Goal: Information Seeking & Learning: Understand process/instructions

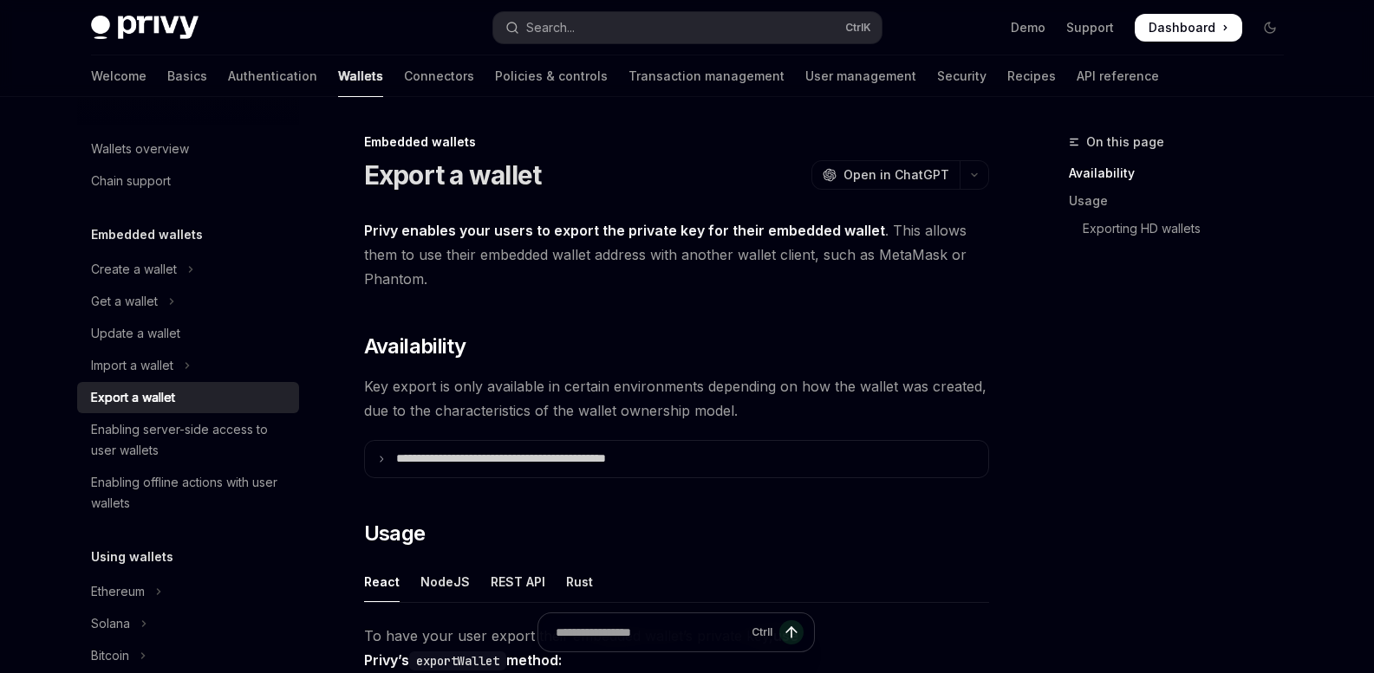
click at [152, 364] on div "Import a wallet" at bounding box center [132, 365] width 82 height 21
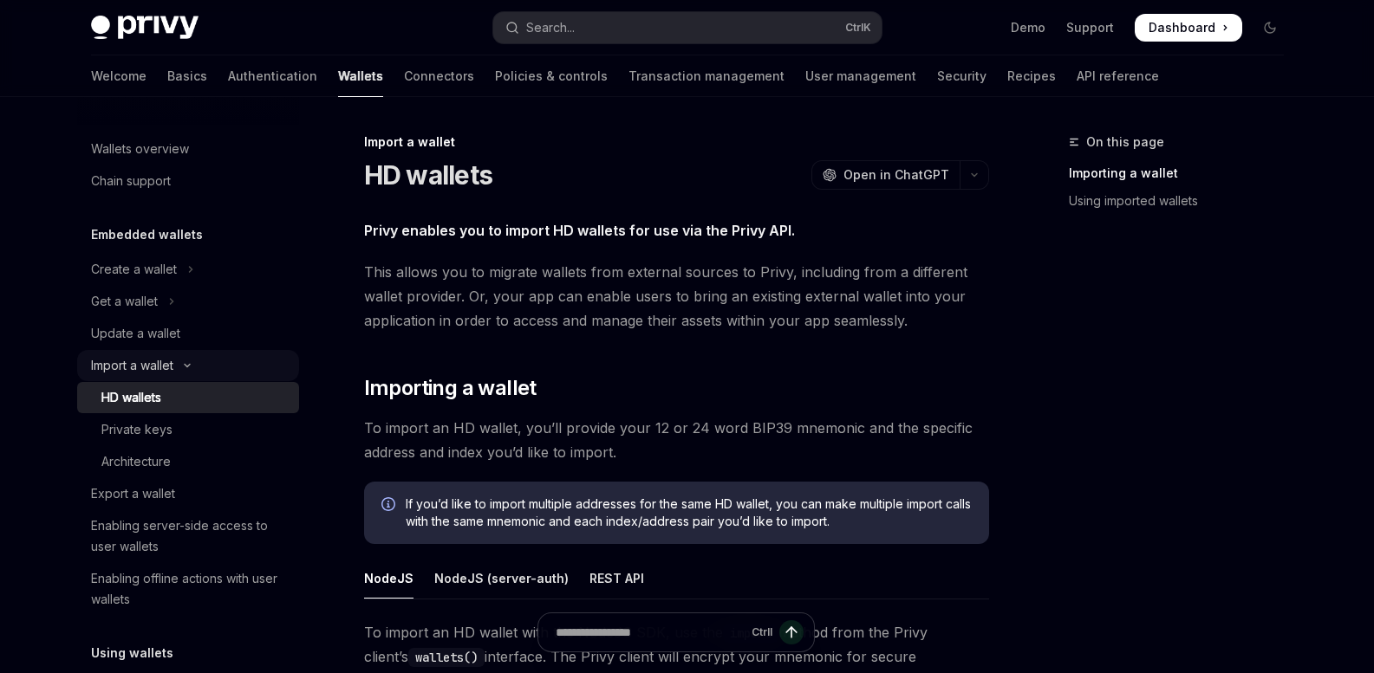
click at [152, 361] on div "Import a wallet" at bounding box center [132, 365] width 82 height 21
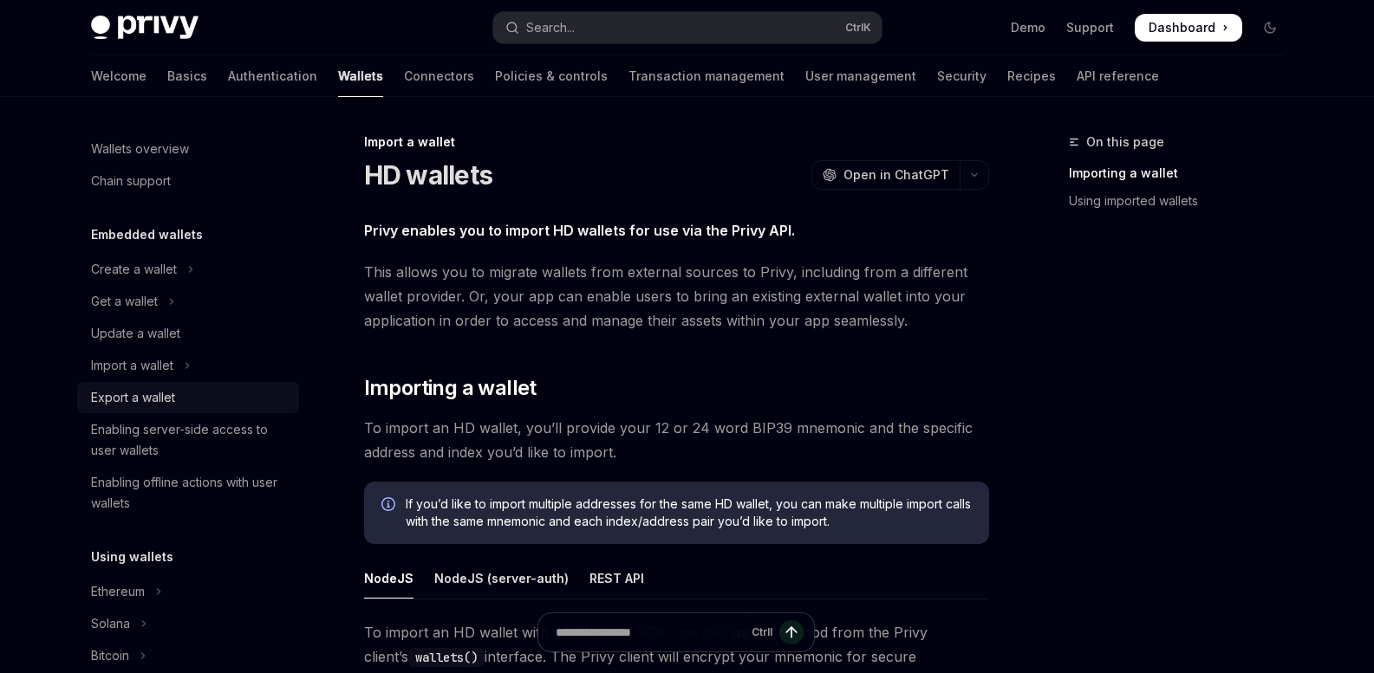
click at [146, 387] on div "Export a wallet" at bounding box center [133, 397] width 84 height 21
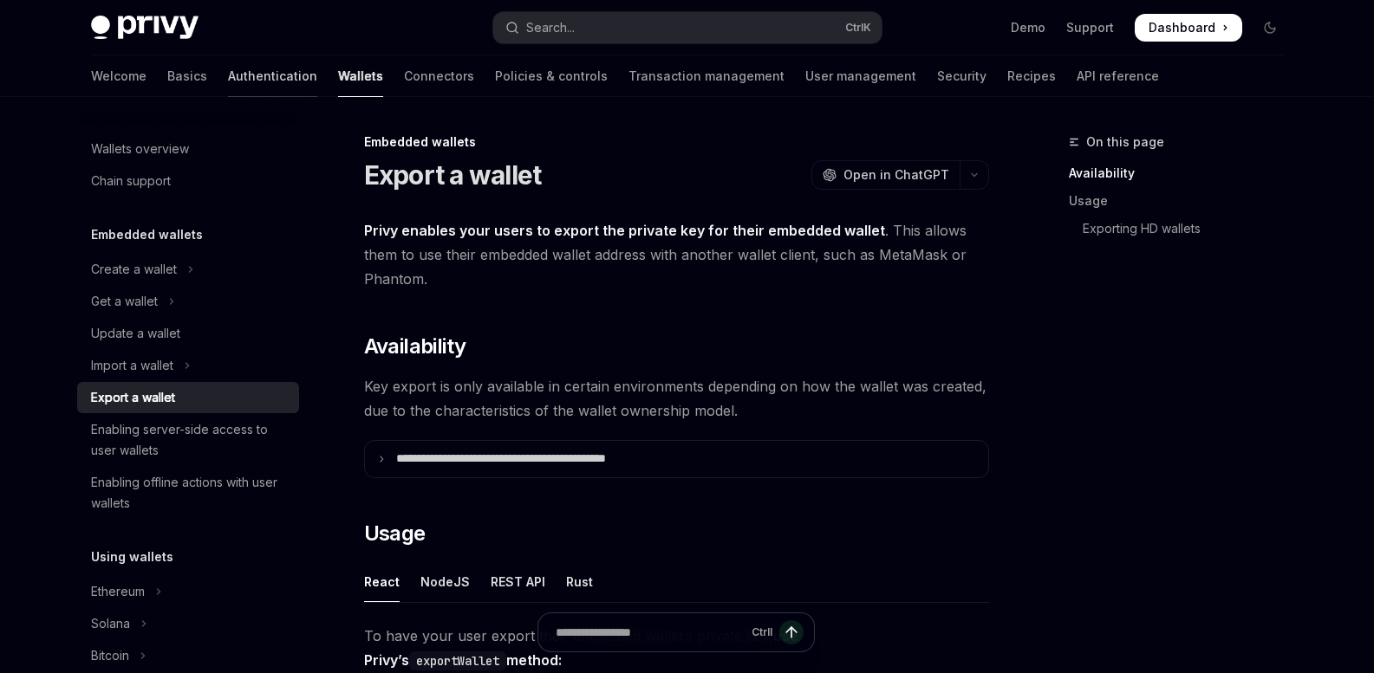
click at [228, 69] on link "Authentication" at bounding box center [272, 76] width 89 height 42
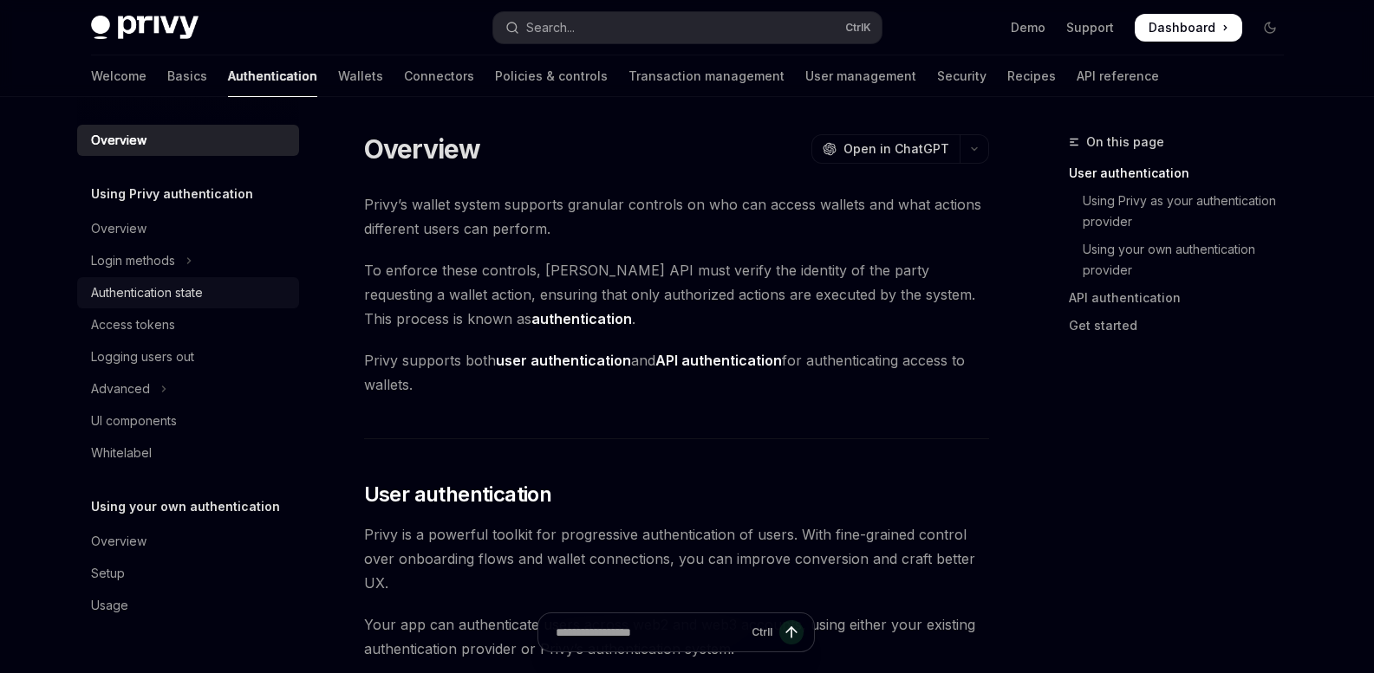
click at [143, 289] on div "Authentication state" at bounding box center [147, 293] width 112 height 21
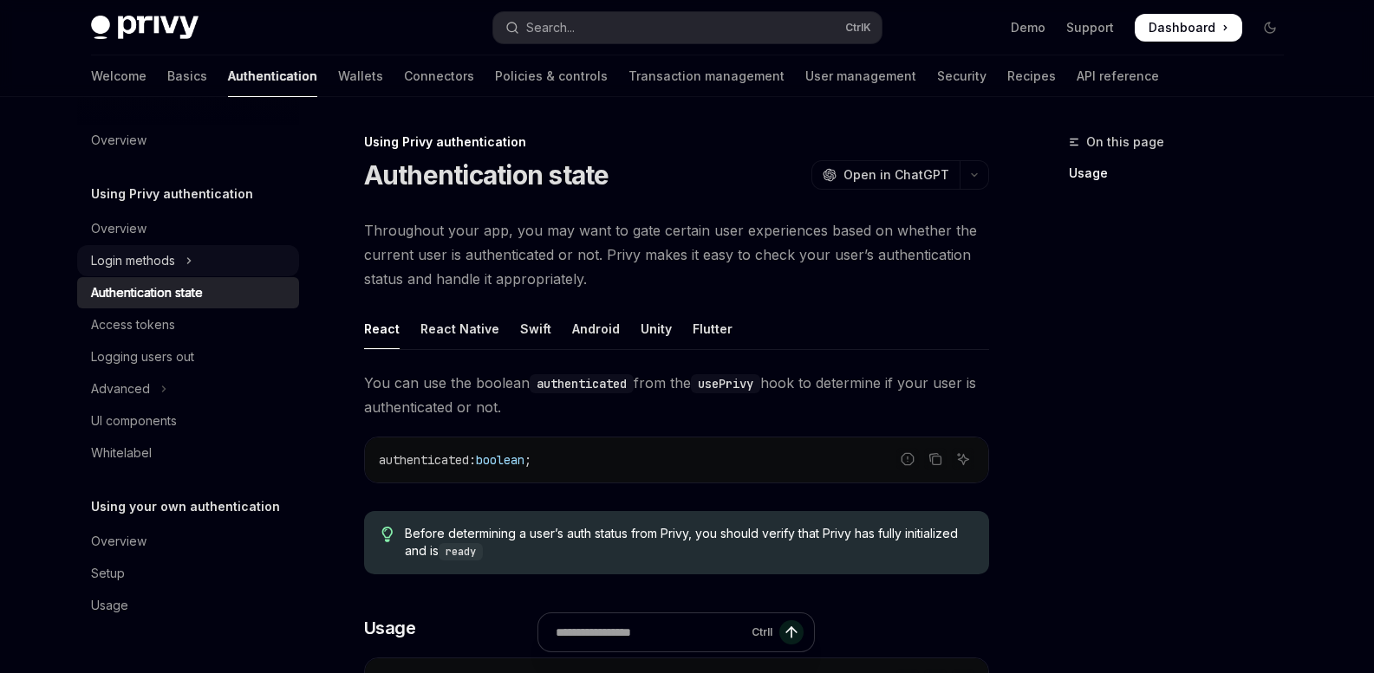
click at [146, 257] on div "Login methods" at bounding box center [133, 260] width 84 height 21
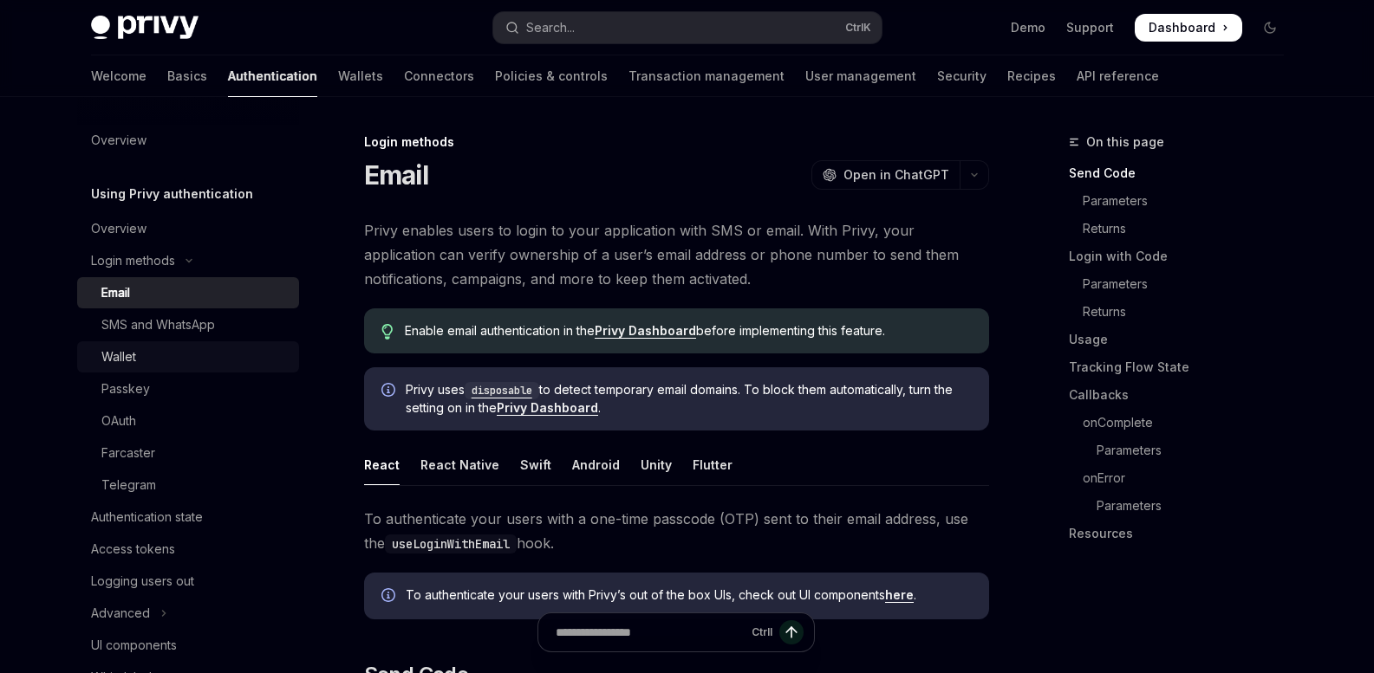
click at [147, 349] on div "Wallet" at bounding box center [194, 357] width 187 height 21
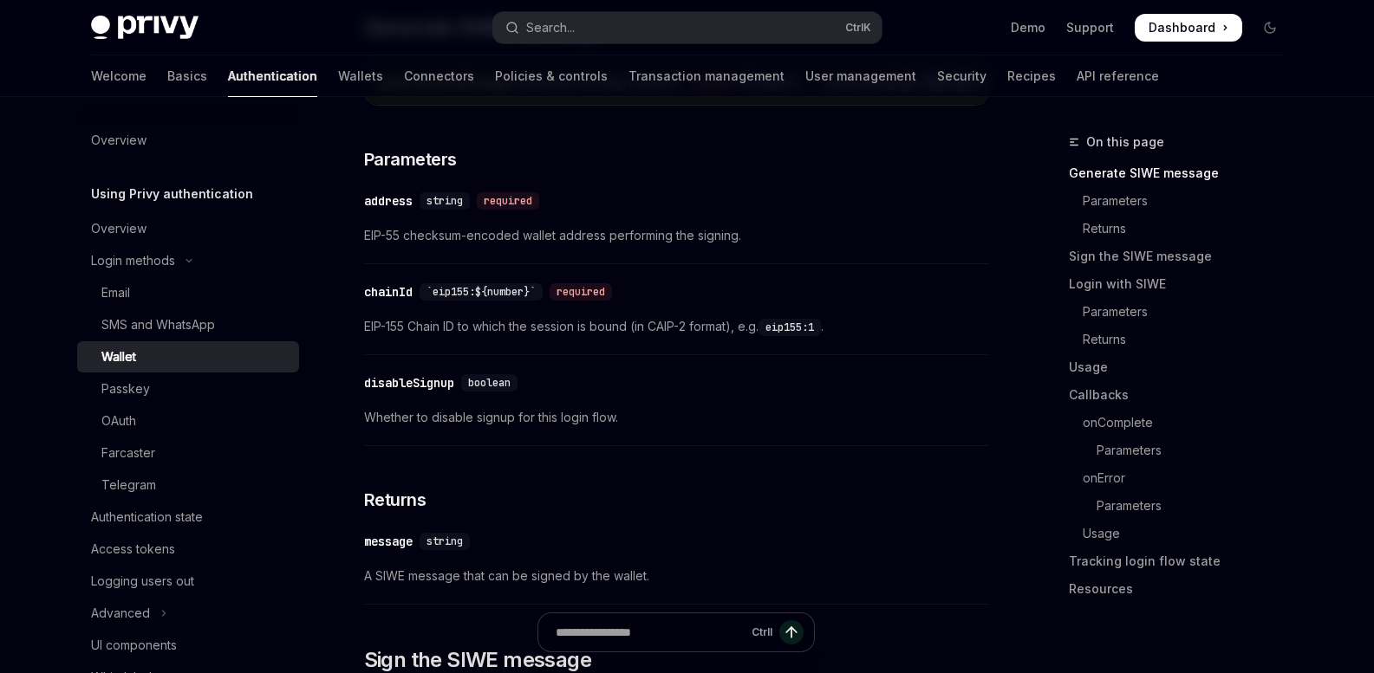
scroll to position [607, 0]
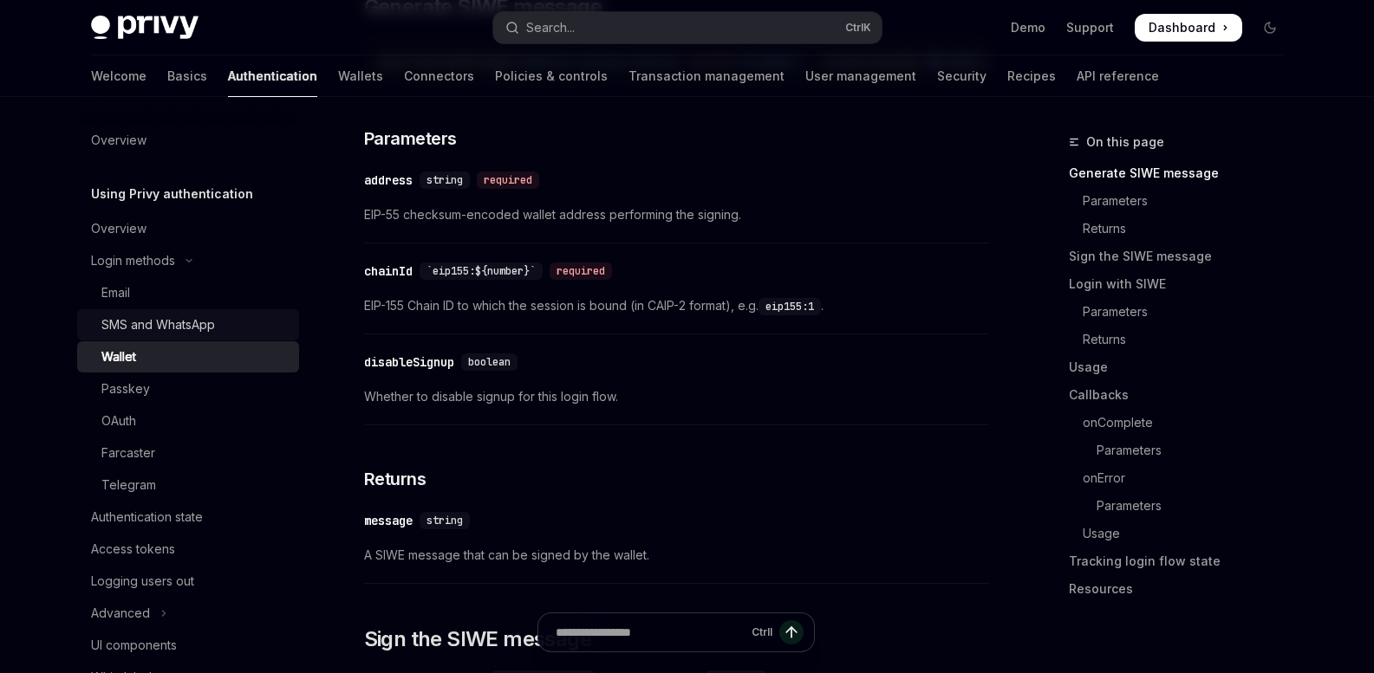
click at [160, 322] on div "SMS and WhatsApp" at bounding box center [158, 325] width 114 height 21
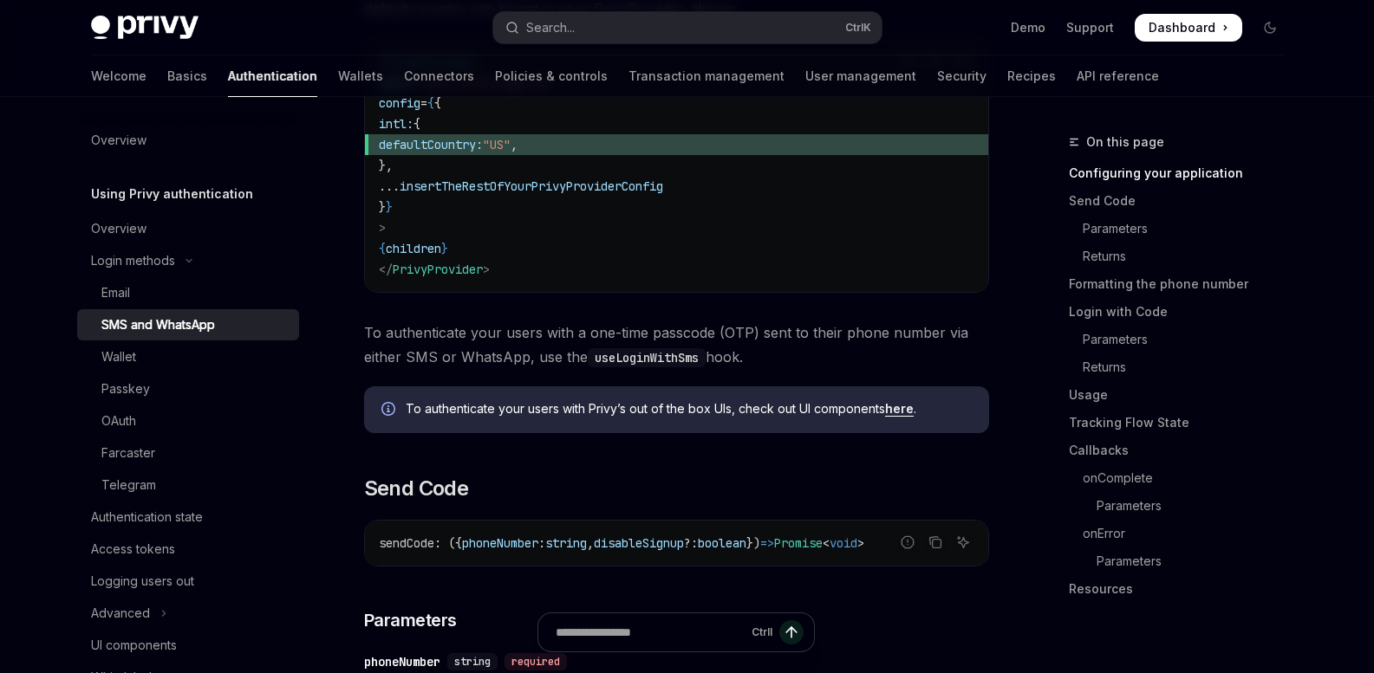
scroll to position [520, 0]
drag, startPoint x: 162, startPoint y: 344, endPoint x: 156, endPoint y: 376, distance: 32.6
click at [162, 343] on link "Wallet" at bounding box center [188, 356] width 222 height 31
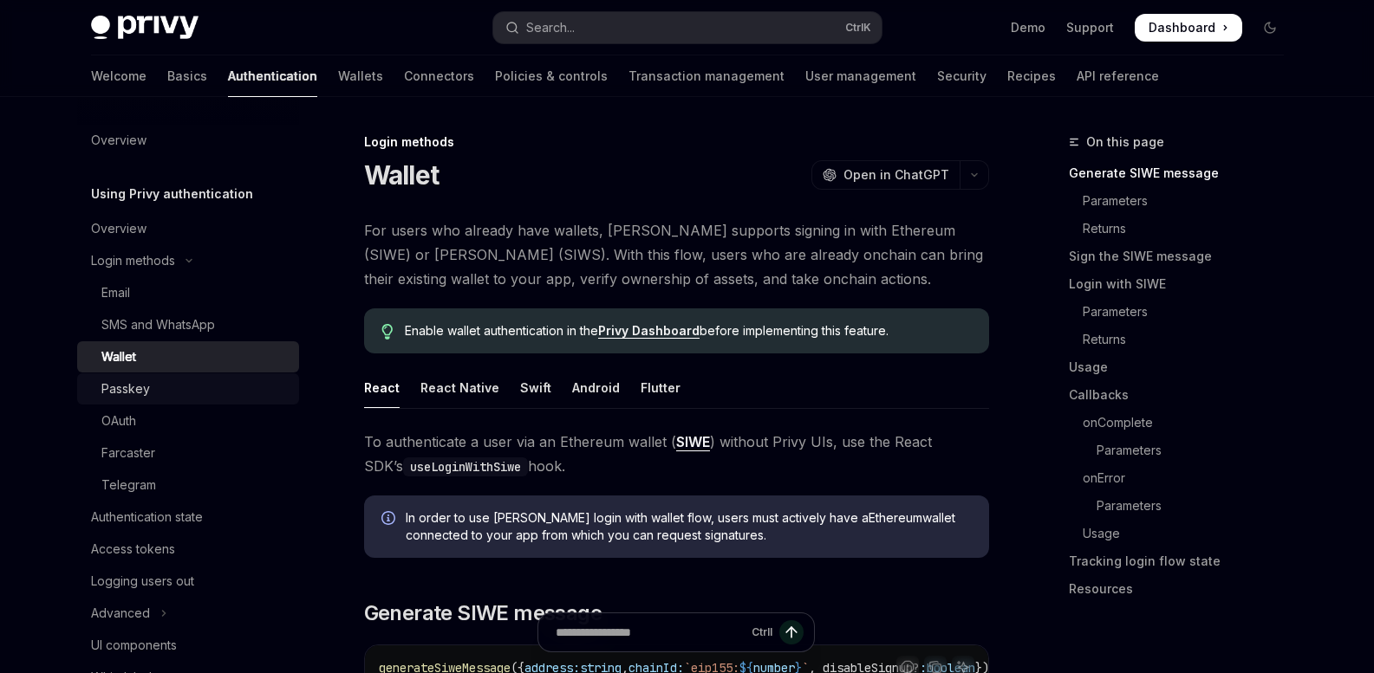
click at [149, 384] on div "Passkey" at bounding box center [194, 389] width 187 height 21
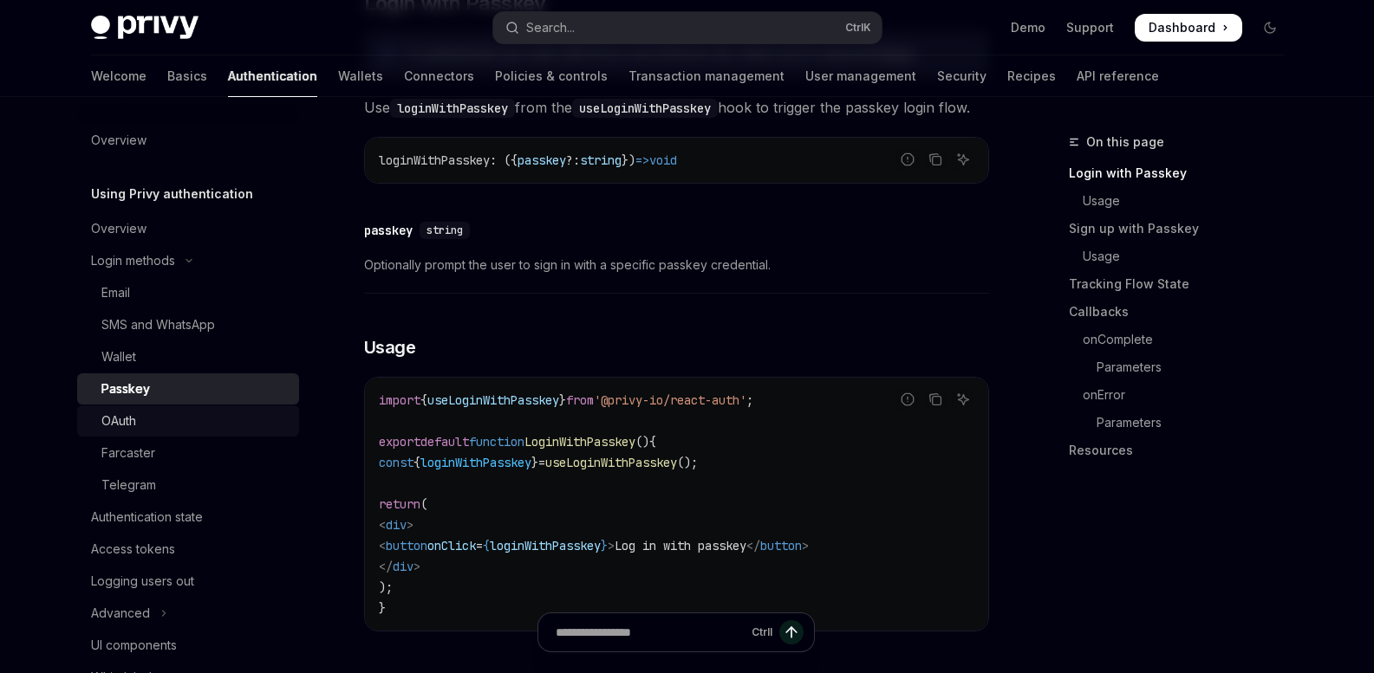
scroll to position [433, 0]
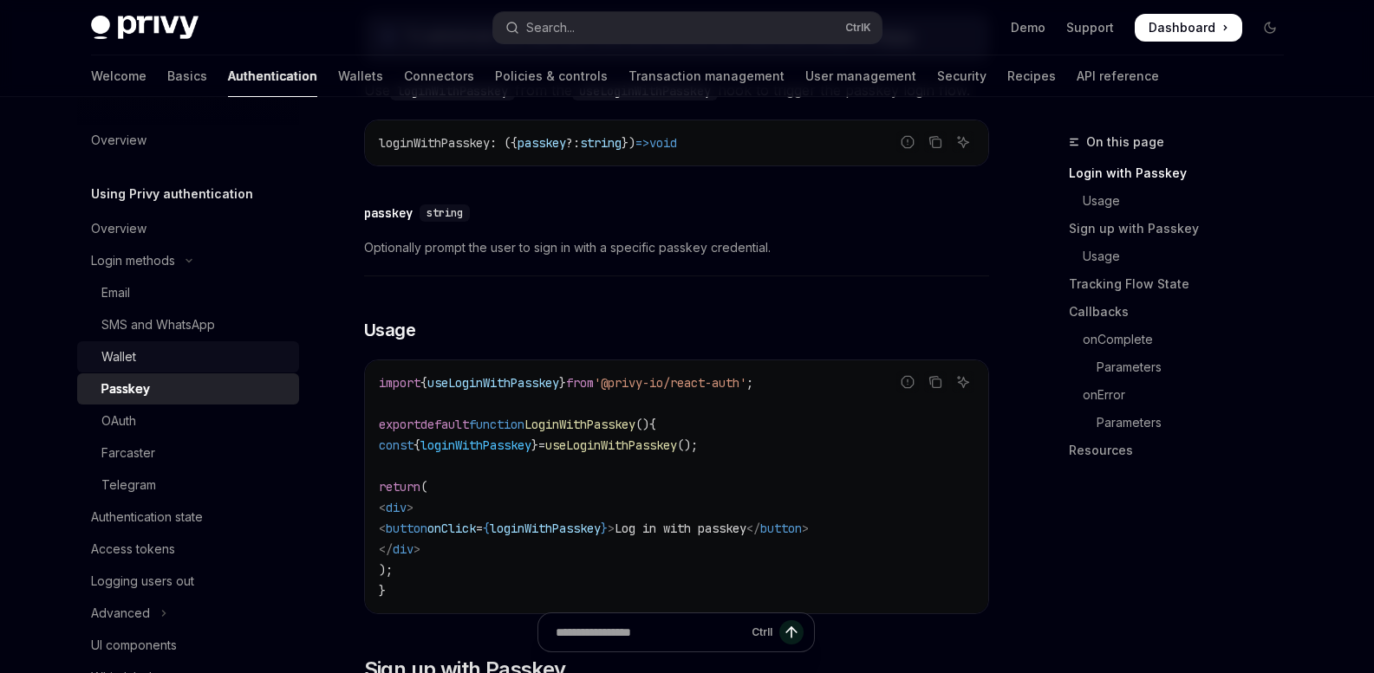
click at [173, 352] on div "Wallet" at bounding box center [194, 357] width 187 height 21
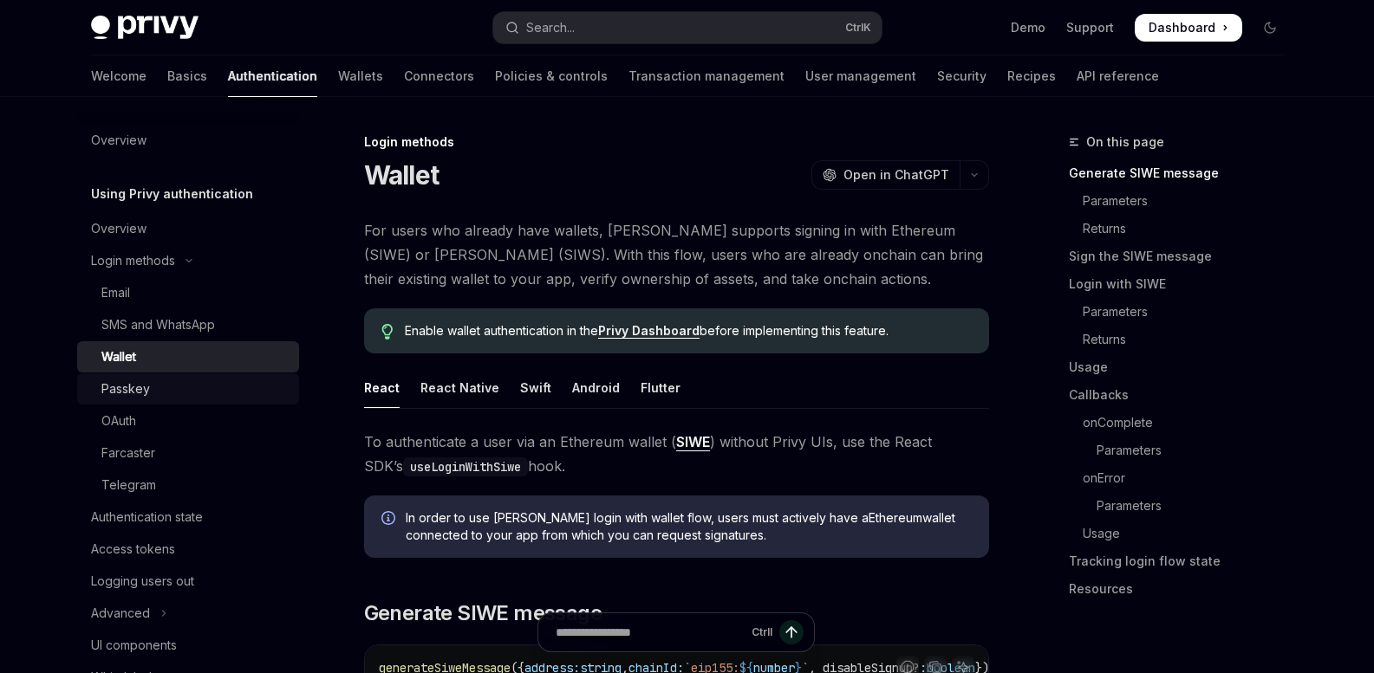
click at [163, 386] on div "Passkey" at bounding box center [194, 389] width 187 height 21
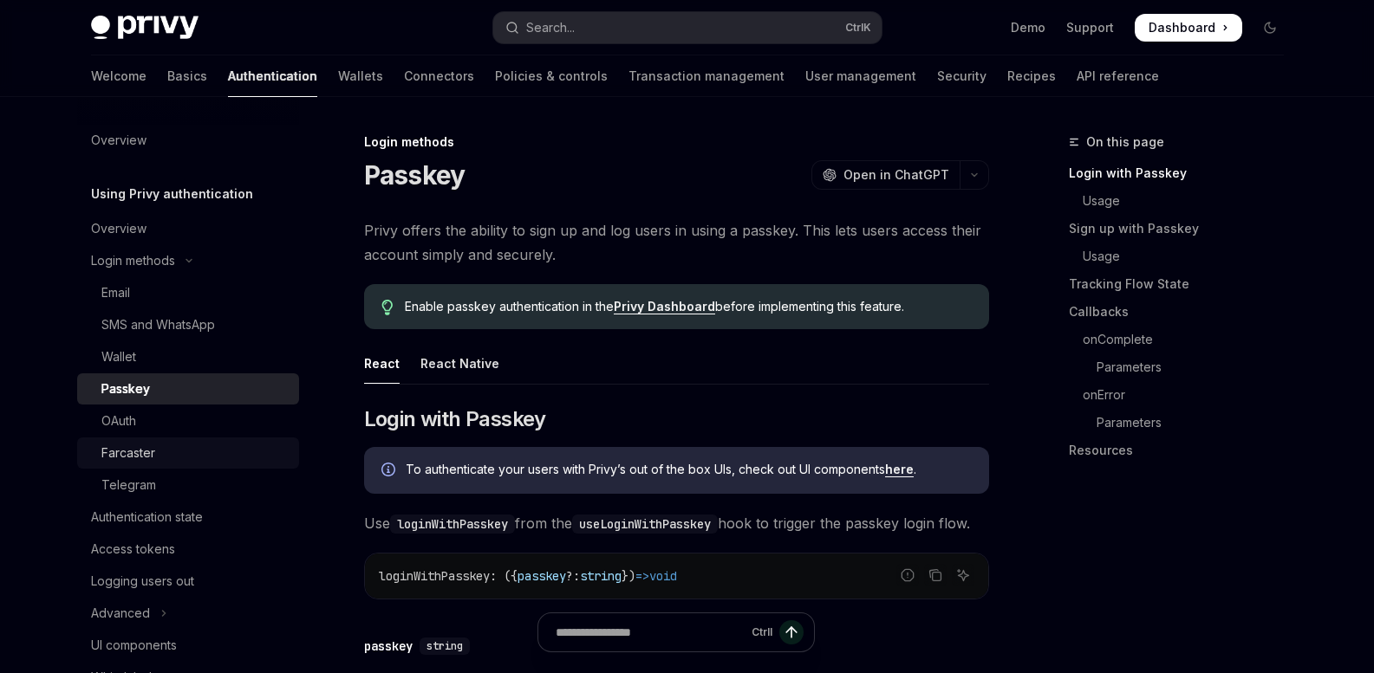
click at [177, 455] on div "Farcaster" at bounding box center [194, 453] width 187 height 21
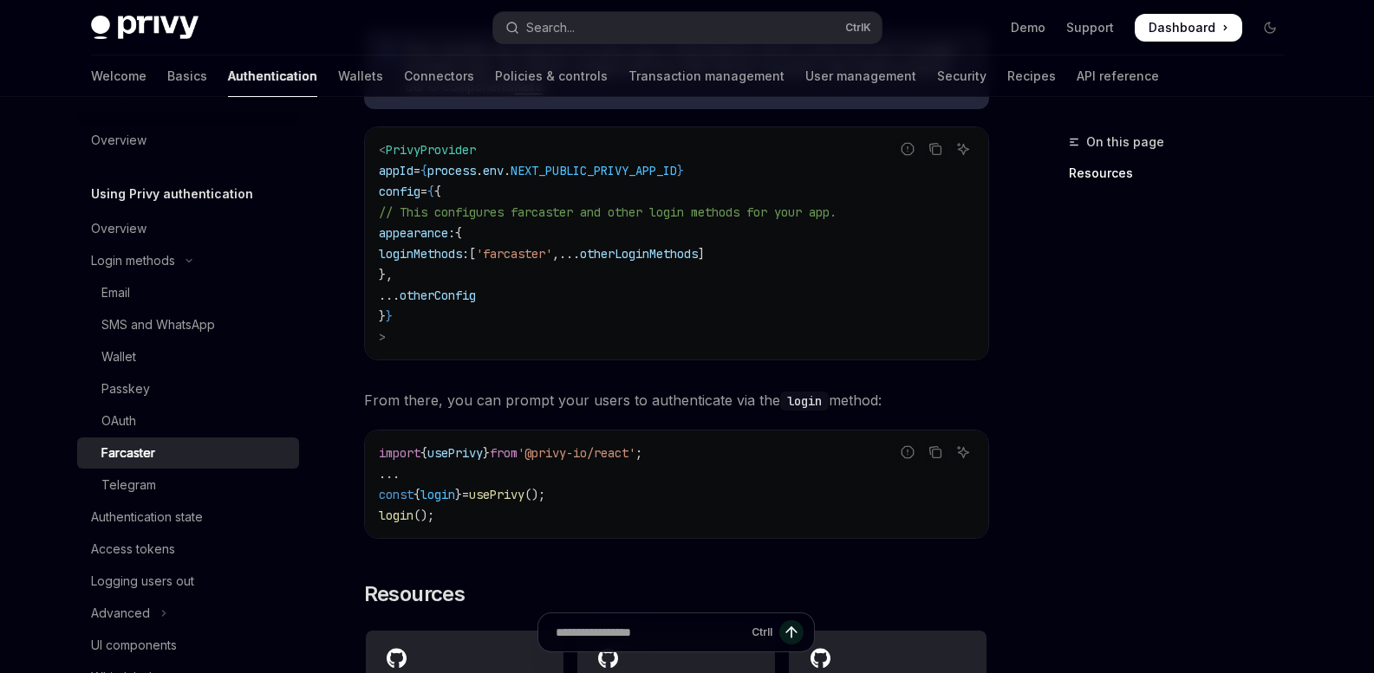
scroll to position [607, 0]
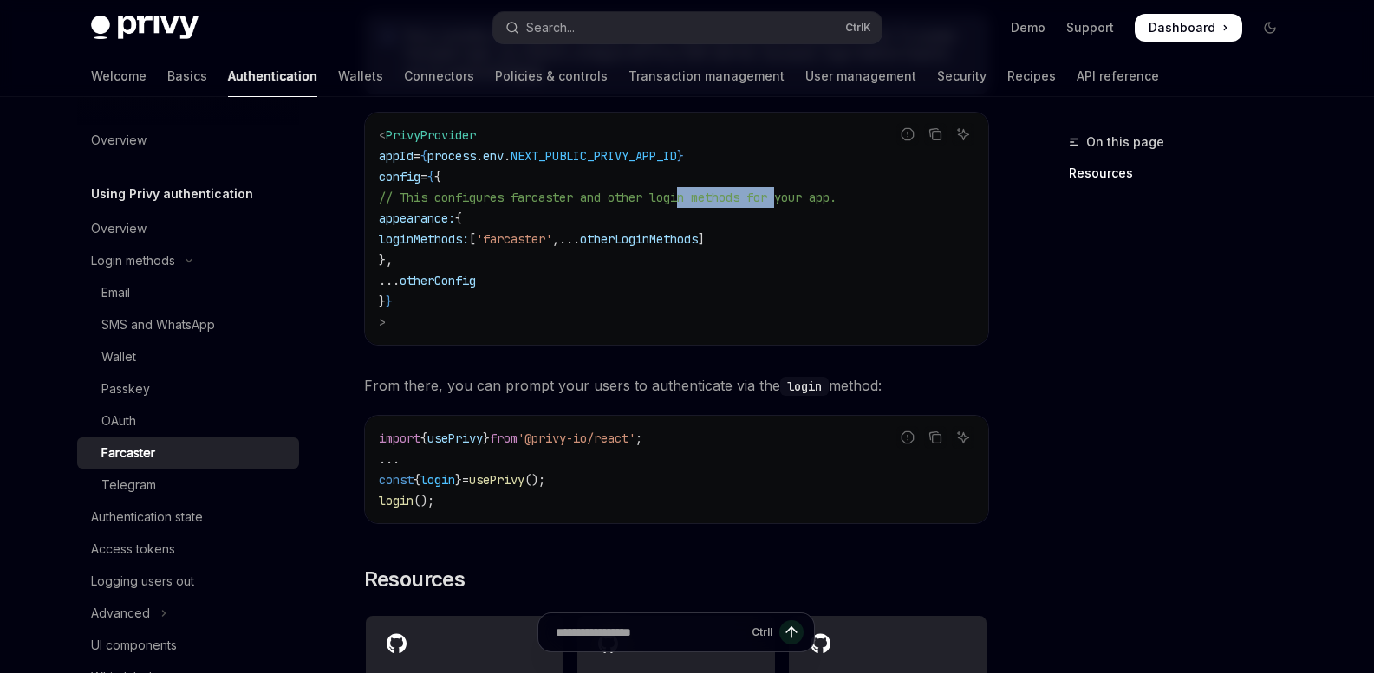
drag, startPoint x: 722, startPoint y: 197, endPoint x: 796, endPoint y: 197, distance: 74.5
click at [796, 197] on span "// This configures farcaster and other login methods for your app." at bounding box center [608, 198] width 458 height 16
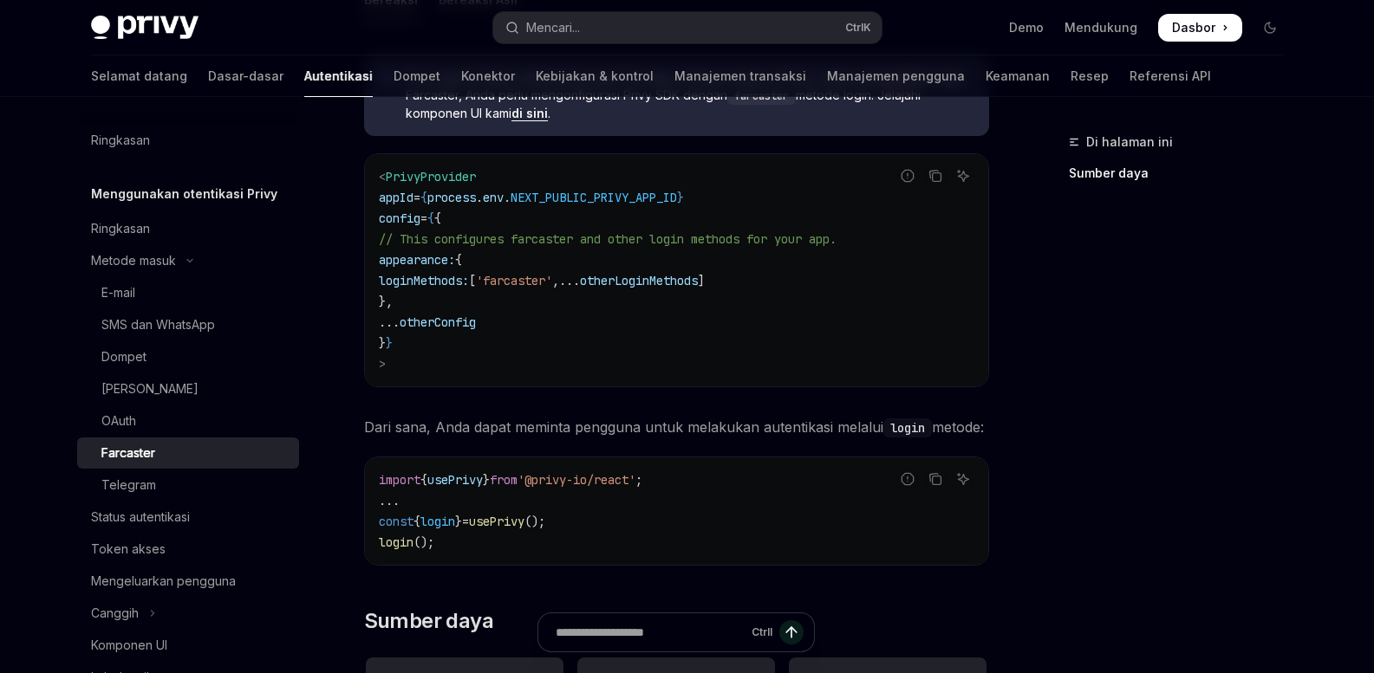
scroll to position [87, 0]
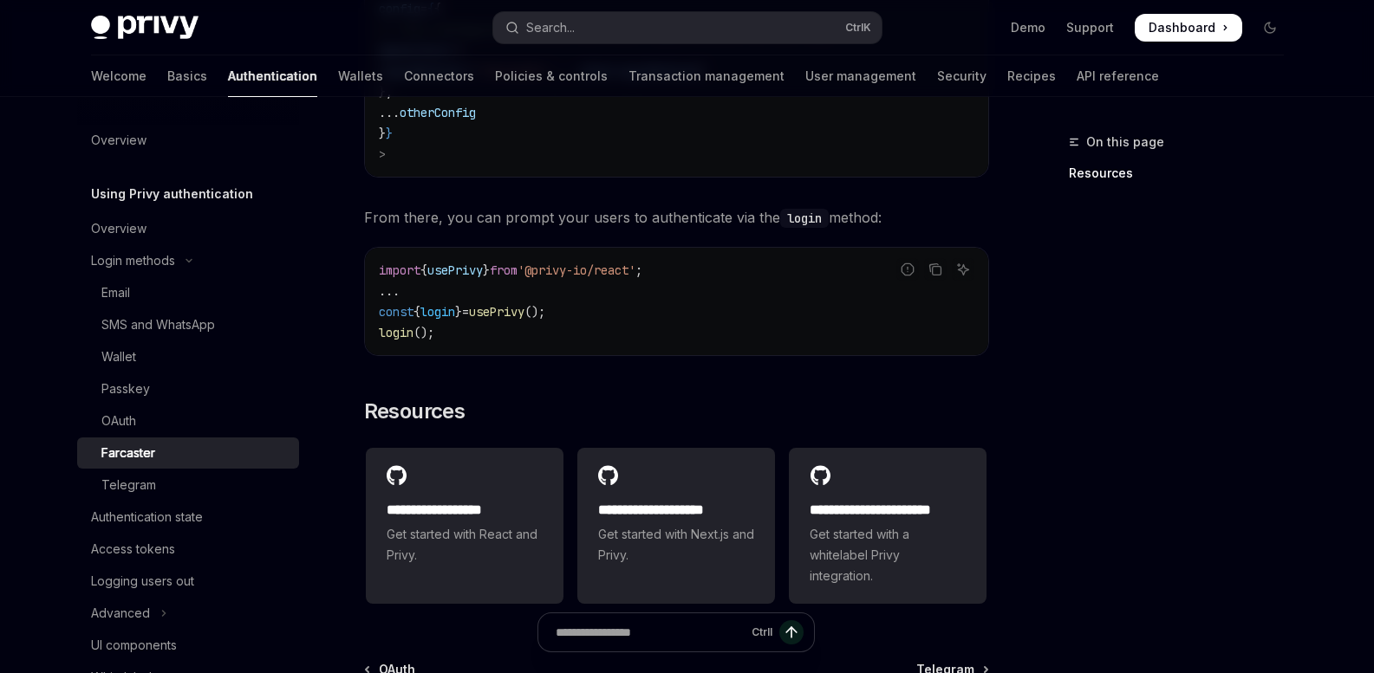
scroll to position [994, 0]
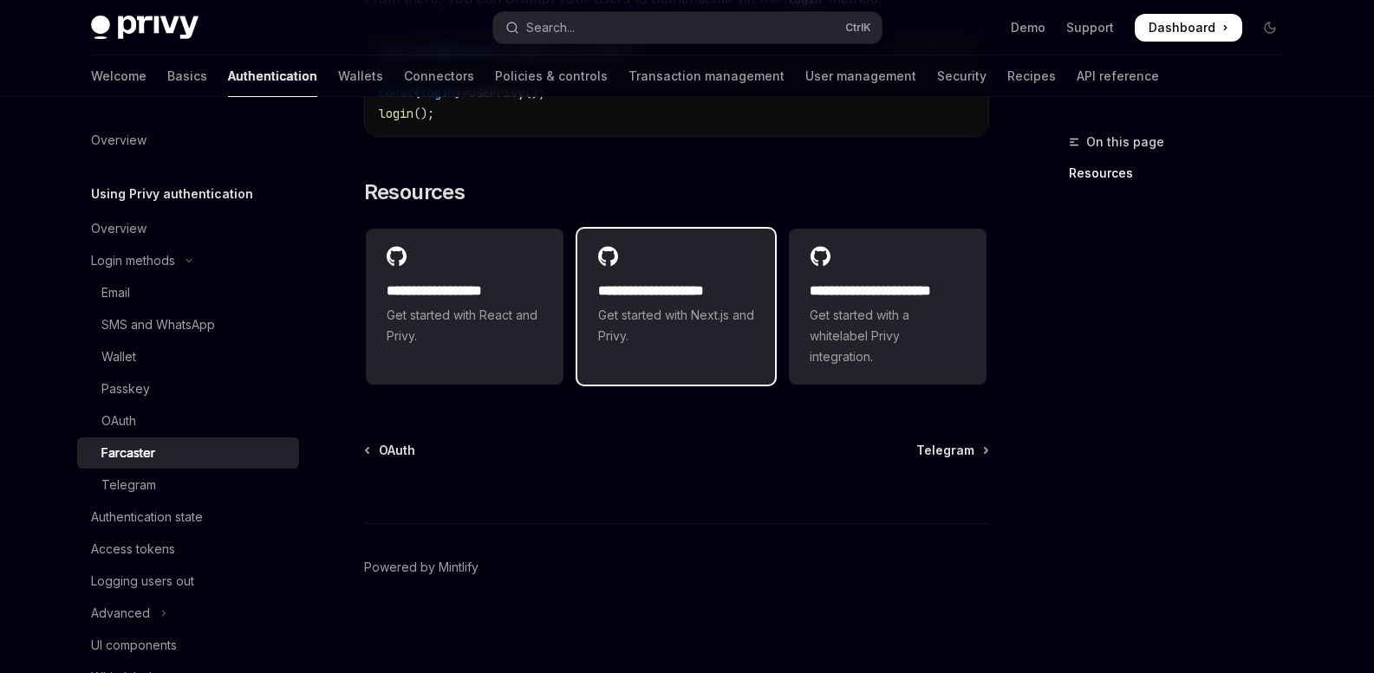
click at [679, 289] on h2 "**********" at bounding box center [676, 291] width 156 height 21
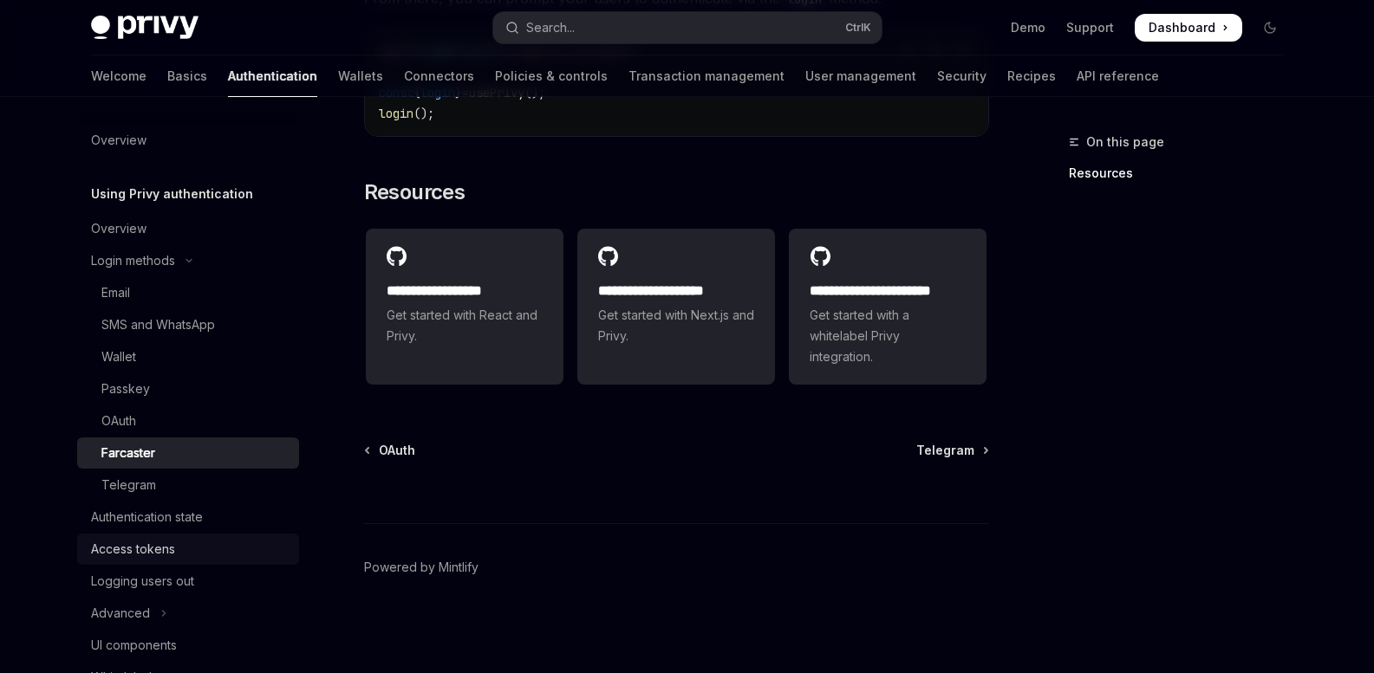
click at [135, 555] on div "Access tokens" at bounding box center [133, 549] width 84 height 21
type textarea "*"
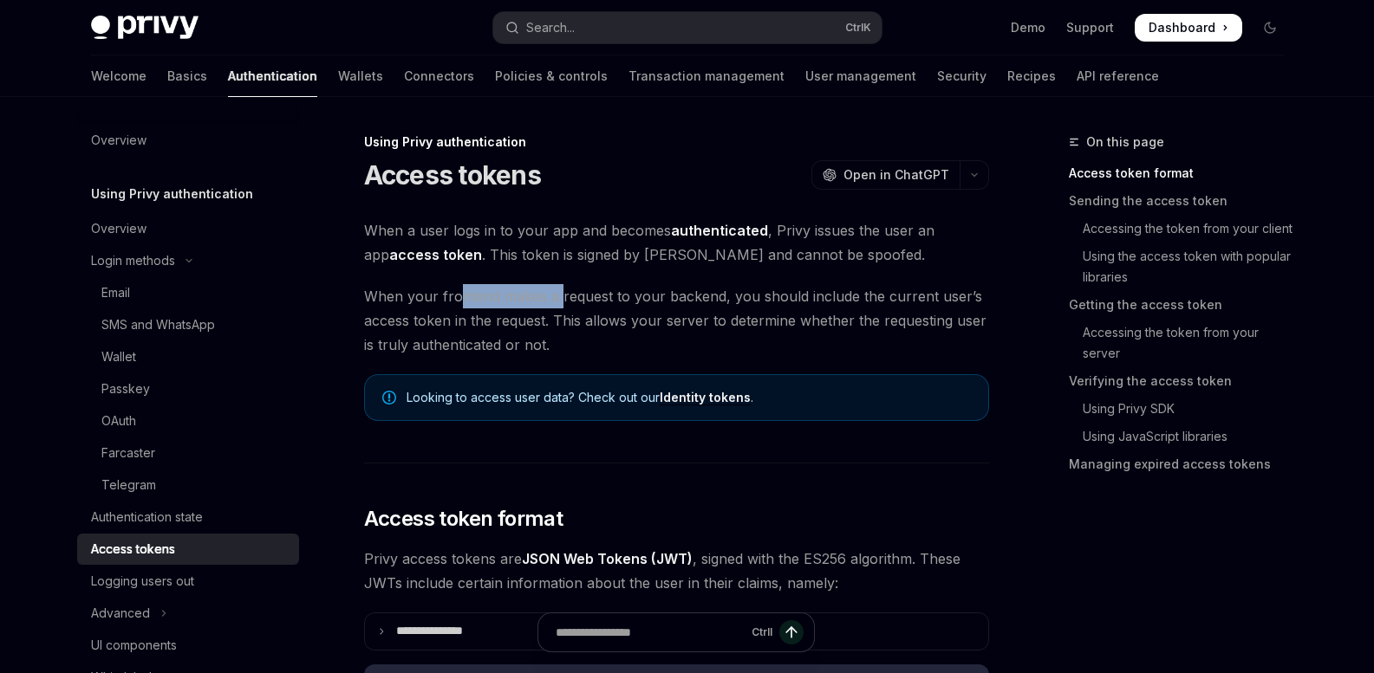
drag, startPoint x: 461, startPoint y: 302, endPoint x: 556, endPoint y: 296, distance: 94.7
click at [556, 296] on span "When your frontend makes a request to your backend, you should include the curr…" at bounding box center [676, 320] width 625 height 73
click at [621, 299] on span "When your frontend makes a request to your backend, you should include the curr…" at bounding box center [676, 320] width 625 height 73
drag, startPoint x: 772, startPoint y: 300, endPoint x: 862, endPoint y: 298, distance: 90.1
click at [809, 301] on span "When your frontend makes a request to your backend, you should include the curr…" at bounding box center [676, 320] width 625 height 73
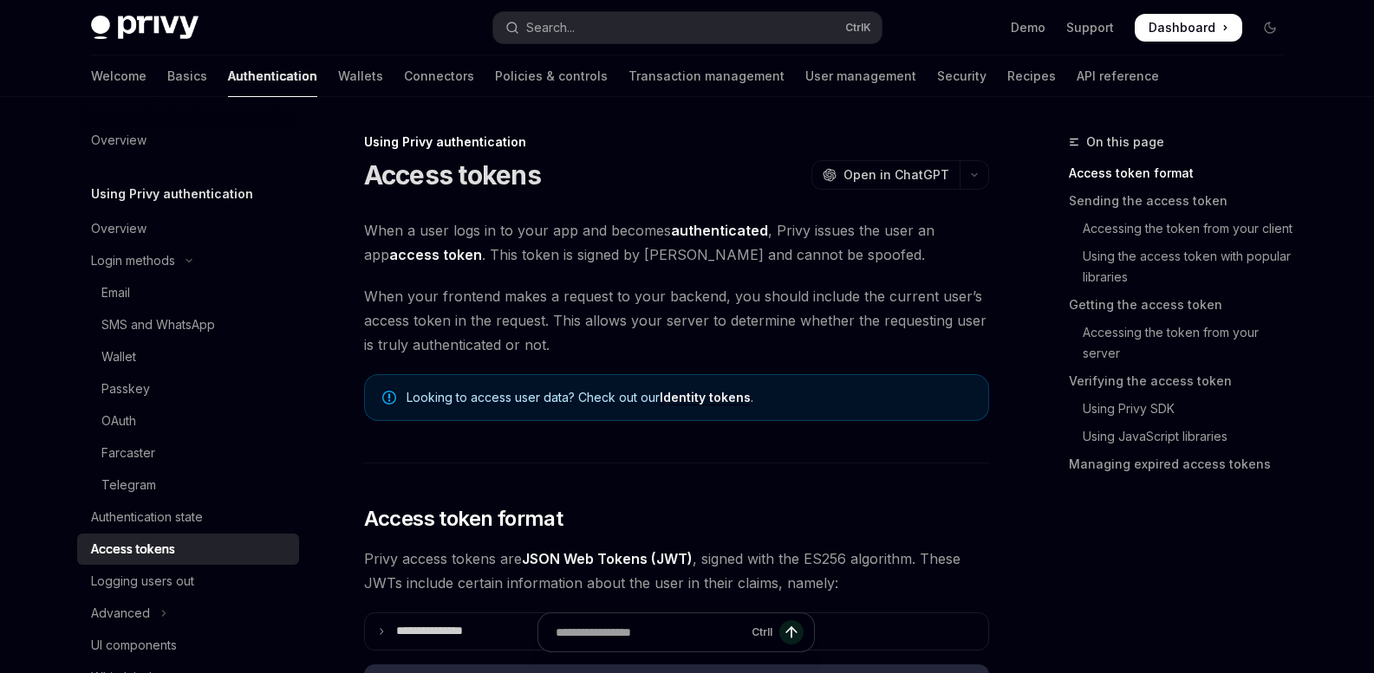
click at [655, 331] on span "When your frontend makes a request to your backend, you should include the curr…" at bounding box center [676, 320] width 625 height 73
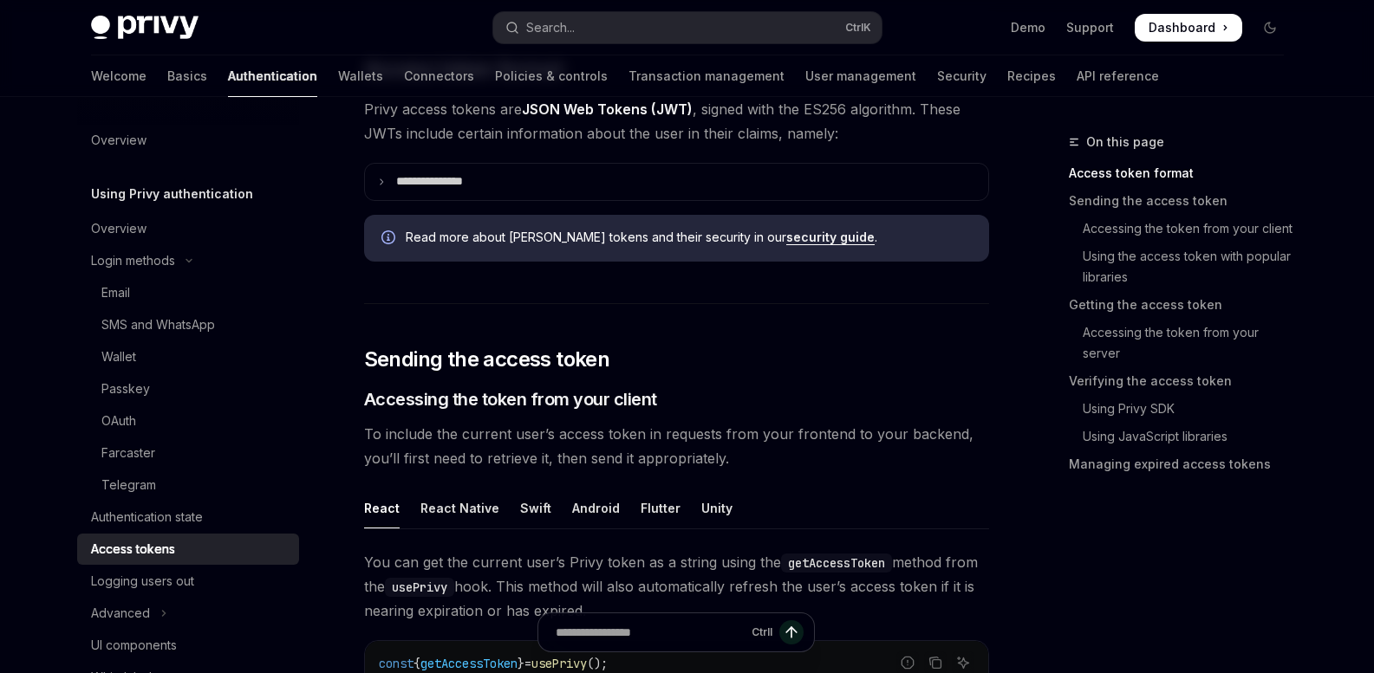
scroll to position [347, 0]
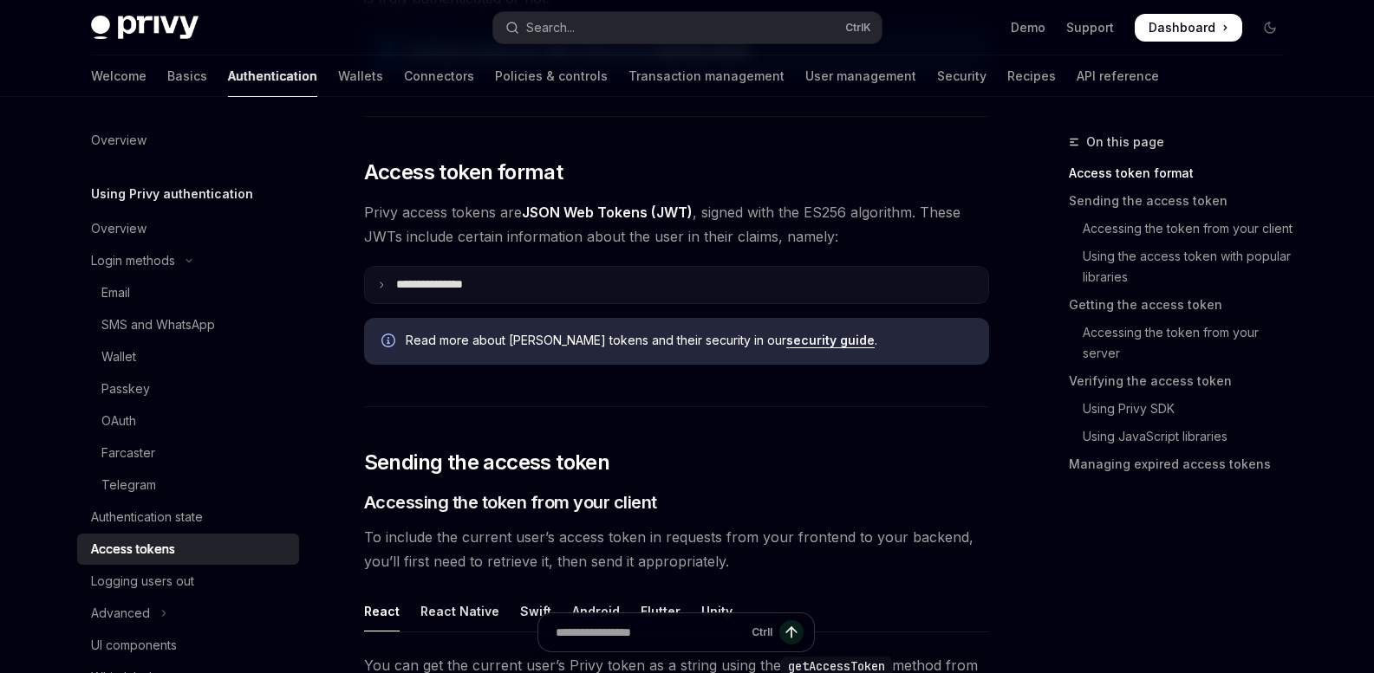
click at [515, 292] on summary "**********" at bounding box center [676, 285] width 623 height 36
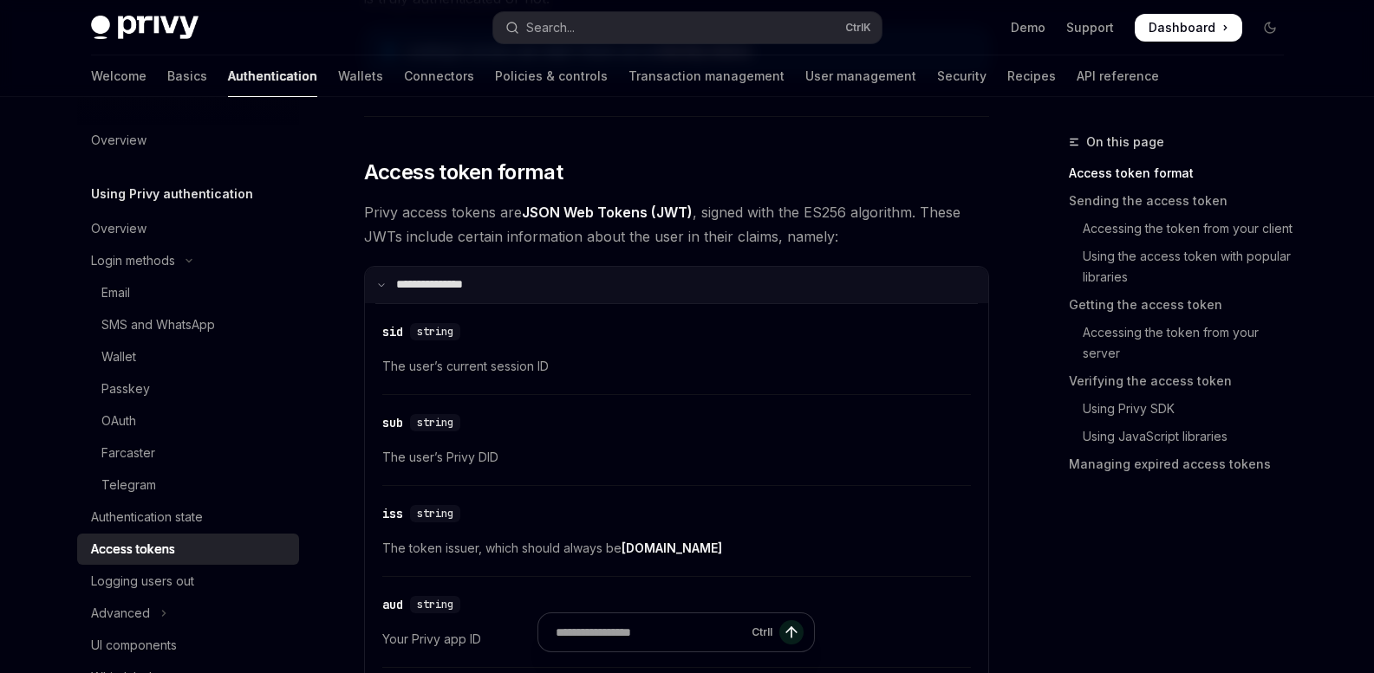
click at [515, 292] on summary "**********" at bounding box center [676, 285] width 623 height 36
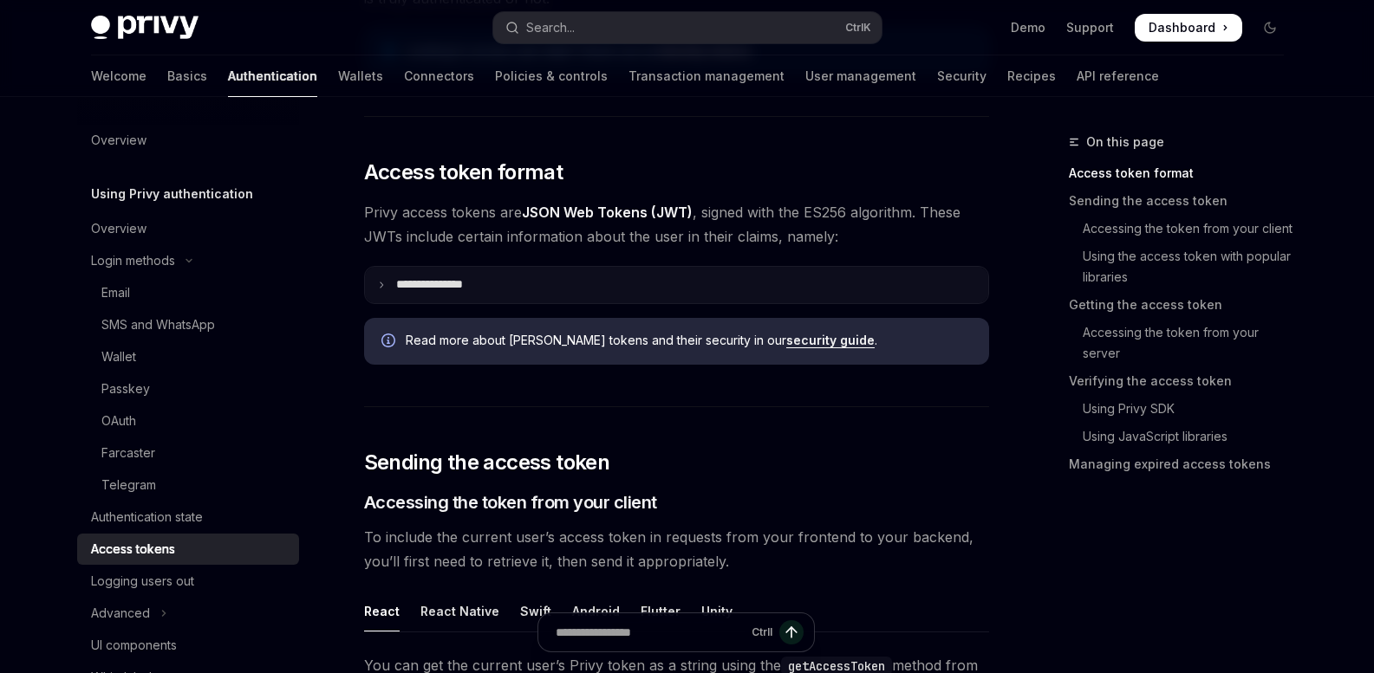
click at [515, 292] on summary "**********" at bounding box center [676, 285] width 623 height 36
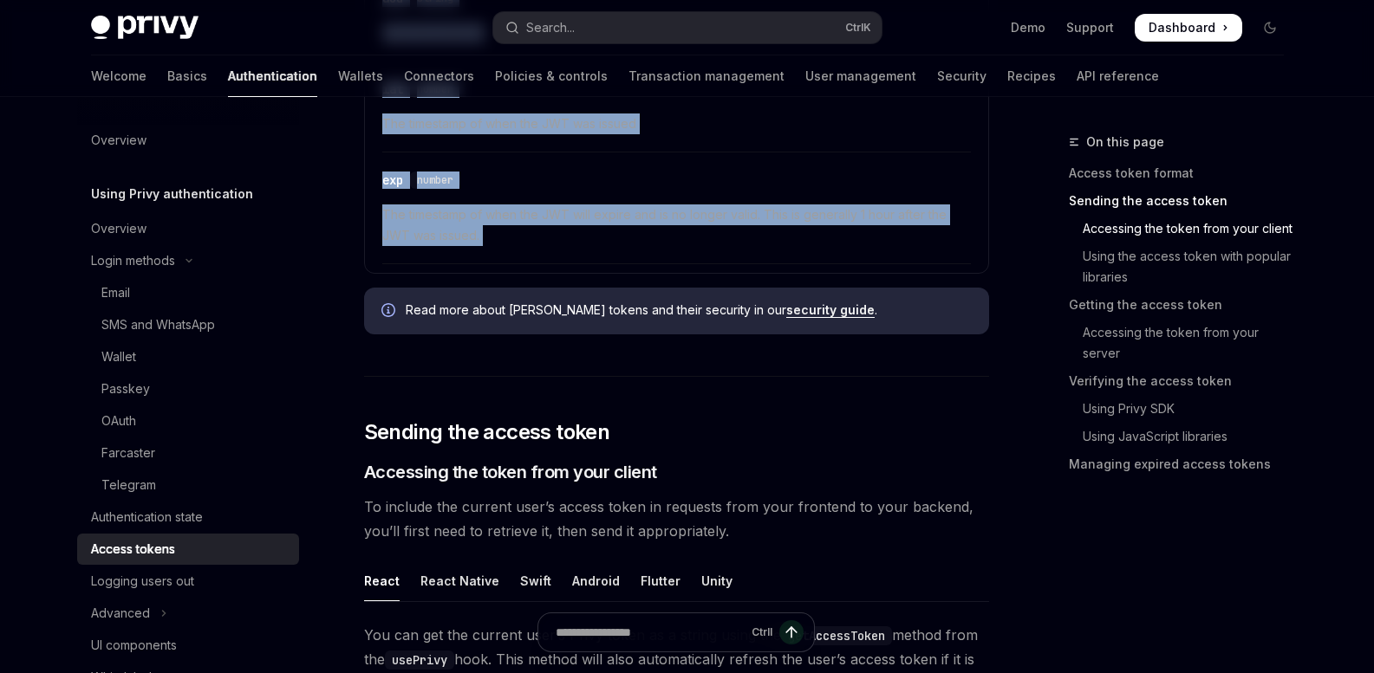
scroll to position [433, 0]
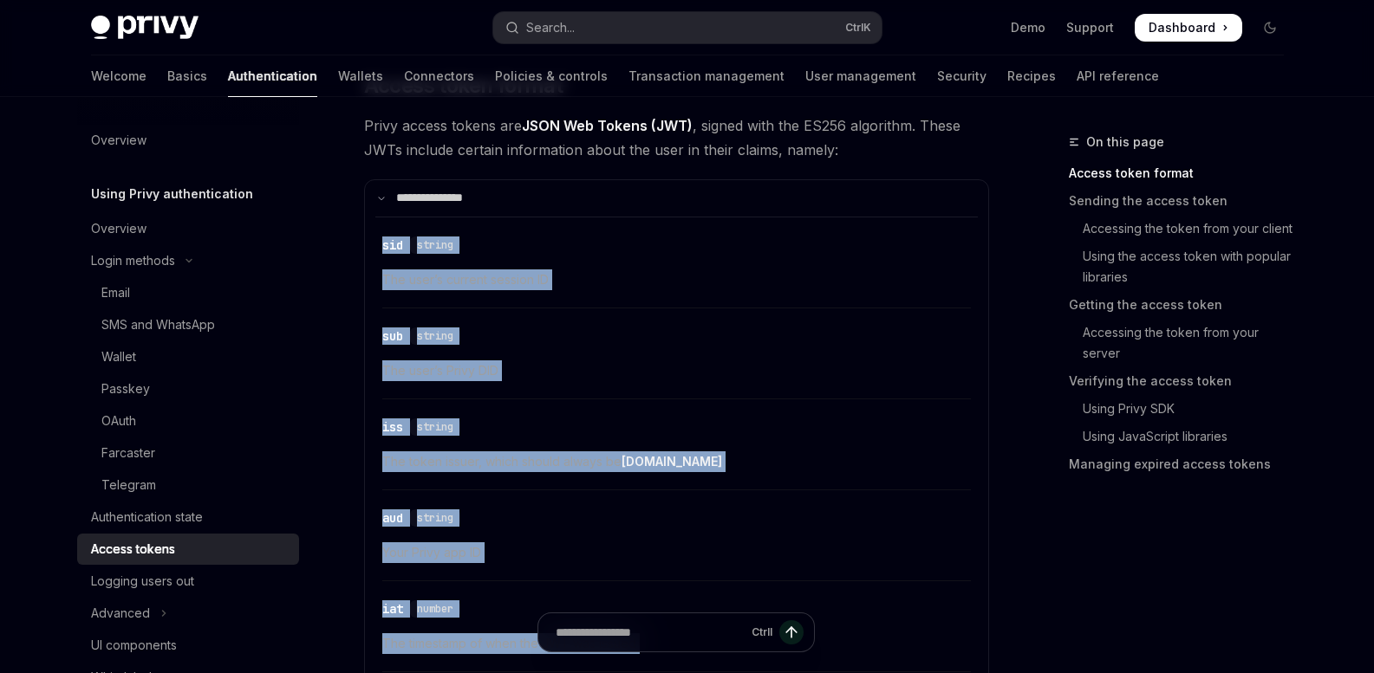
click at [587, 310] on div "​ sid string The user’s current session ID ​ sub string The user’s Privy DID ​ …" at bounding box center [676, 501] width 602 height 568
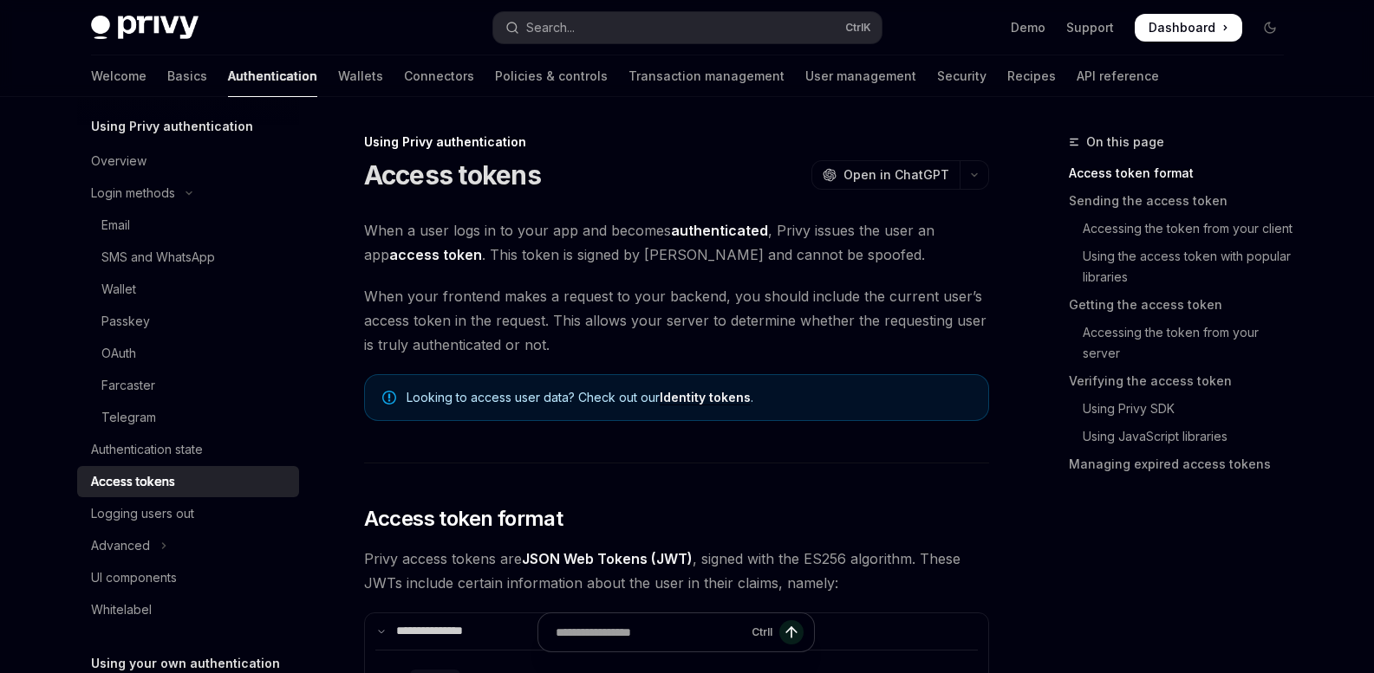
scroll to position [207, 0]
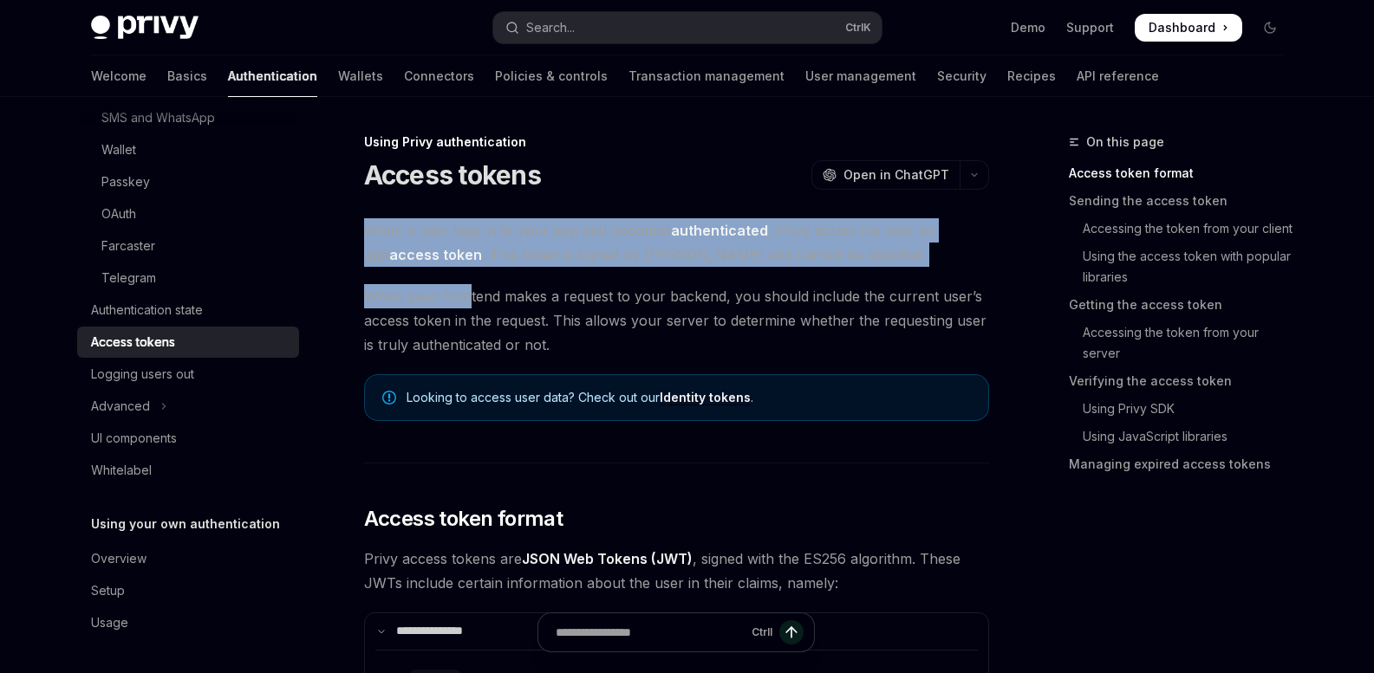
drag, startPoint x: 389, startPoint y: 251, endPoint x: 764, endPoint y: 325, distance: 381.6
